Goal: Information Seeking & Learning: Learn about a topic

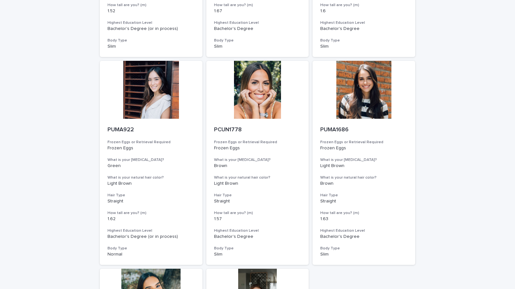
scroll to position [1269, 0]
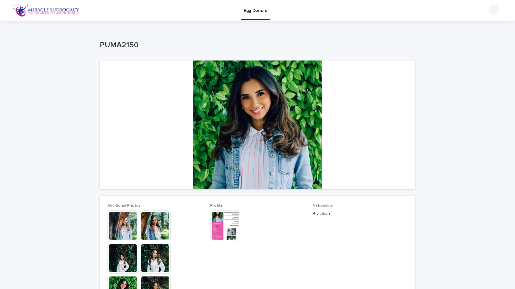
scroll to position [183, 0]
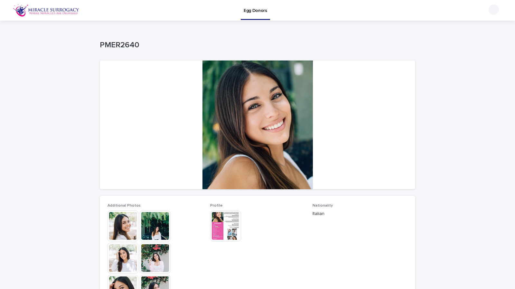
scroll to position [23, 0]
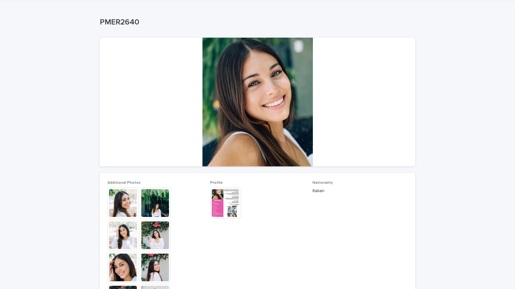
click at [162, 209] on img at bounding box center [155, 203] width 31 height 31
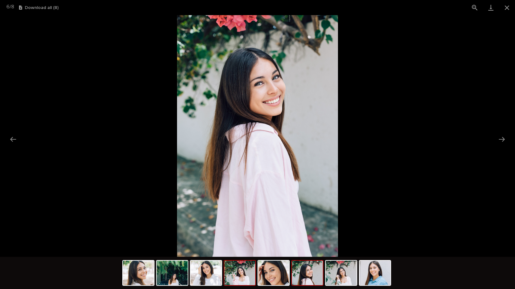
click at [238, 276] on img at bounding box center [239, 273] width 31 height 24
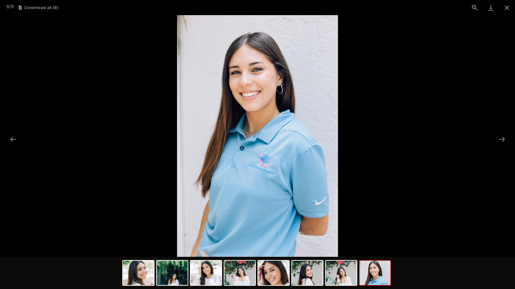
click at [368, 268] on img at bounding box center [375, 273] width 31 height 24
click at [346, 274] on img at bounding box center [341, 273] width 31 height 24
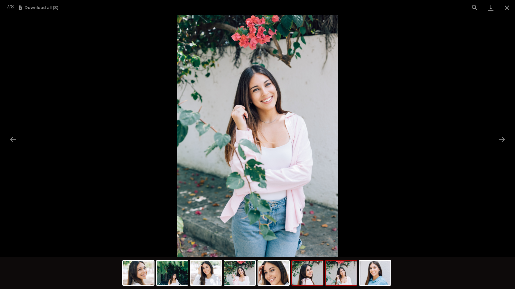
click at [319, 275] on img at bounding box center [307, 273] width 31 height 24
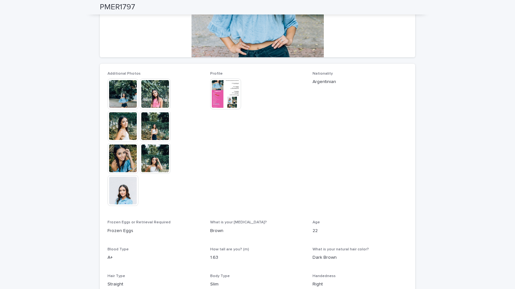
scroll to position [132, 0]
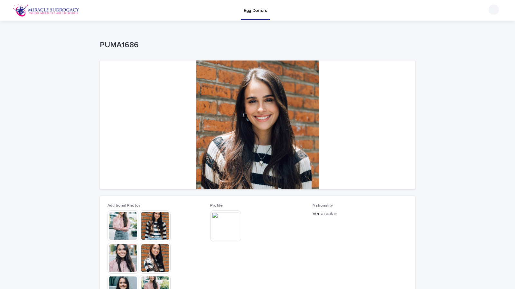
scroll to position [48, 0]
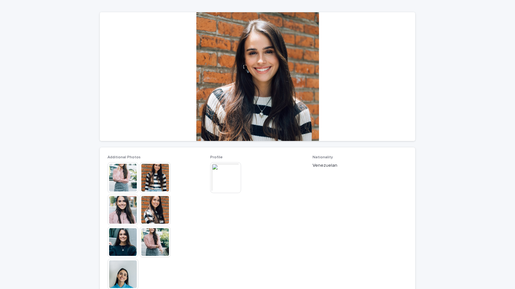
click at [156, 174] on img at bounding box center [155, 177] width 31 height 31
